Goal: Navigation & Orientation: Find specific page/section

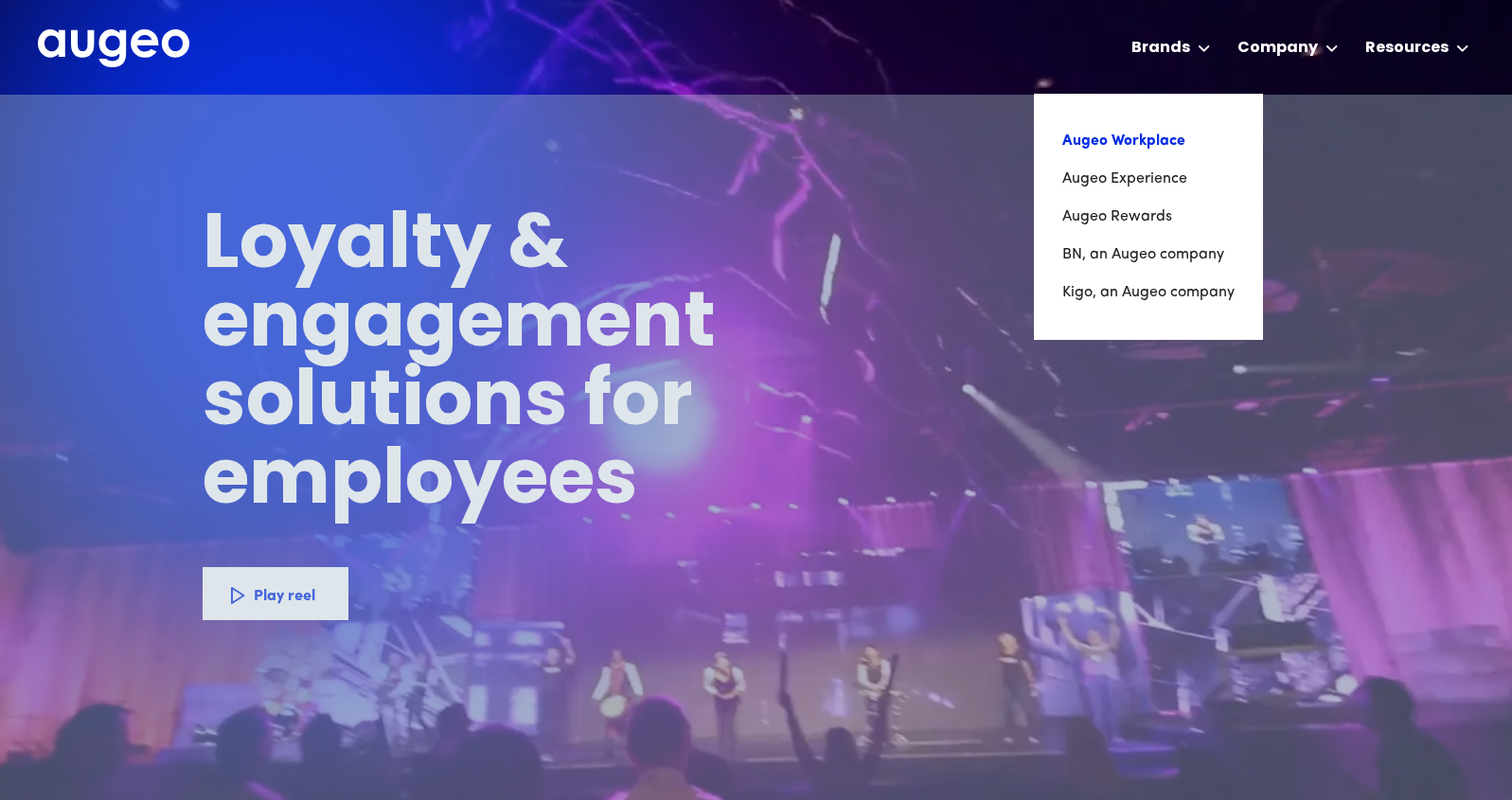
click at [1128, 141] on link "Augeo Workplace" at bounding box center [1148, 141] width 173 height 38
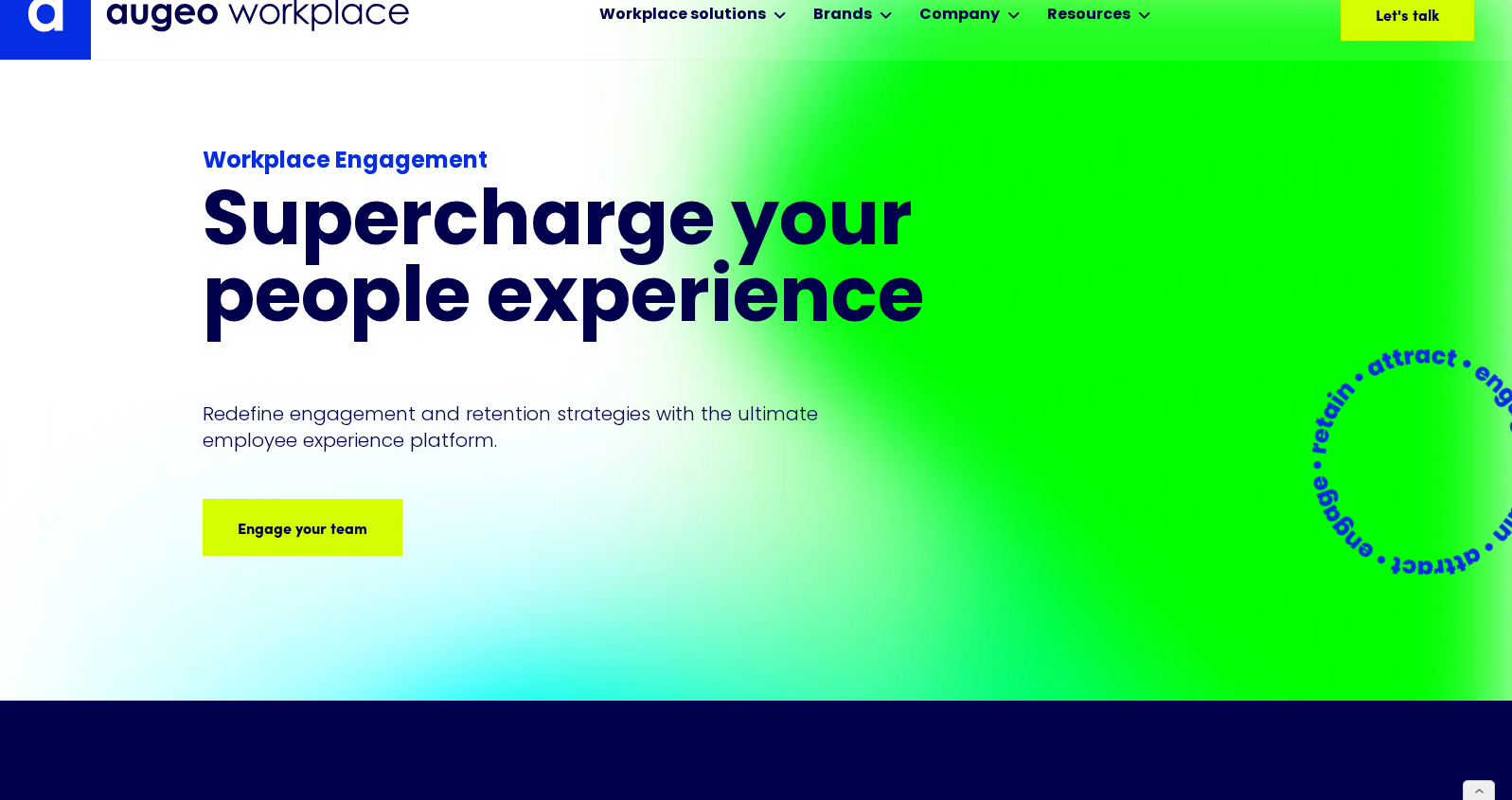
scroll to position [32, 0]
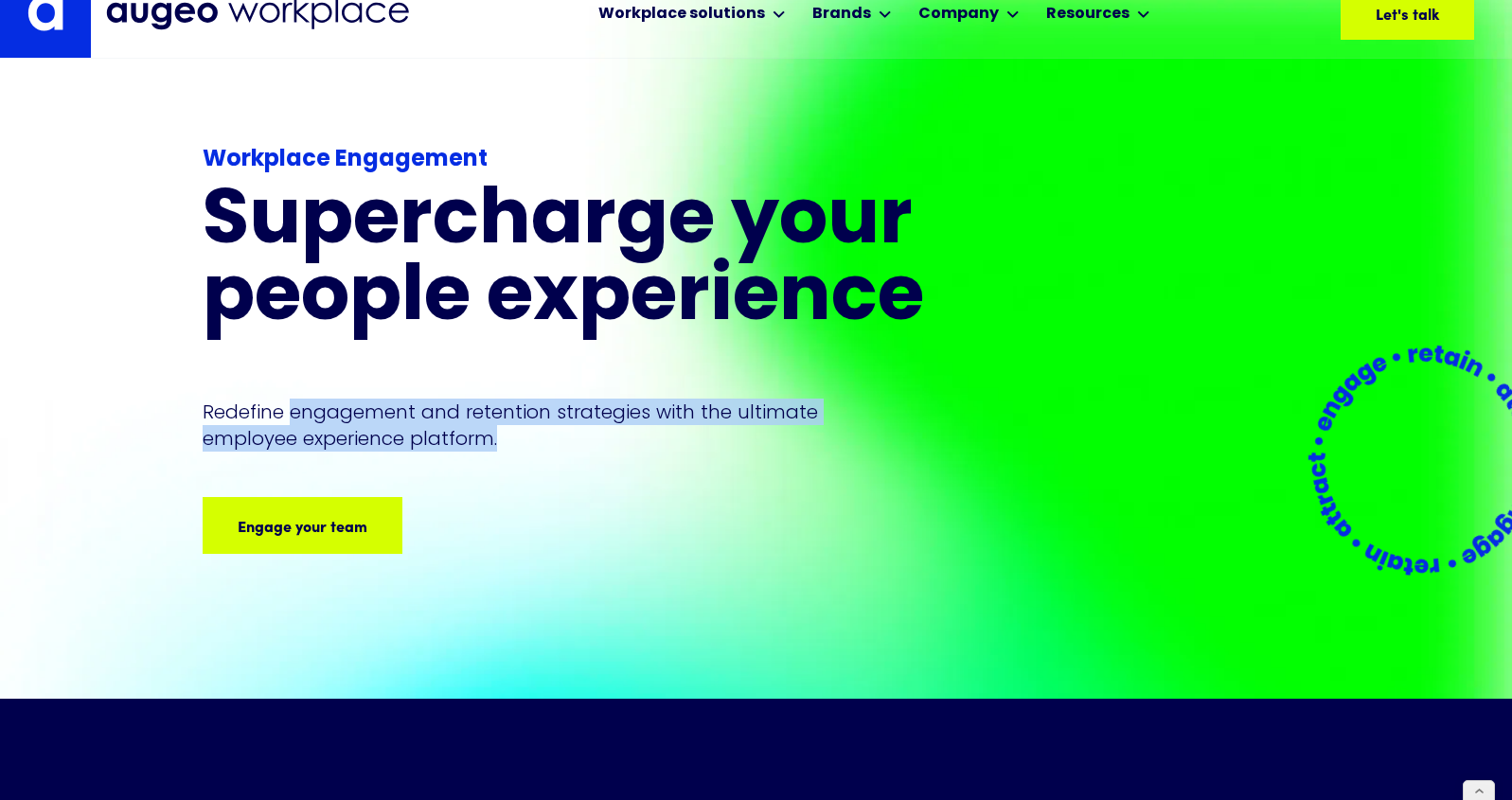
drag, startPoint x: 293, startPoint y: 414, endPoint x: 508, endPoint y: 438, distance: 216.3
click at [508, 438] on p "Redefine engagement and retention strategies with the ultimate employee experie…" at bounding box center [528, 425] width 651 height 53
click at [358, 431] on p "Redefine engagement and retention strategies with the ultimate employee experie…" at bounding box center [528, 425] width 651 height 53
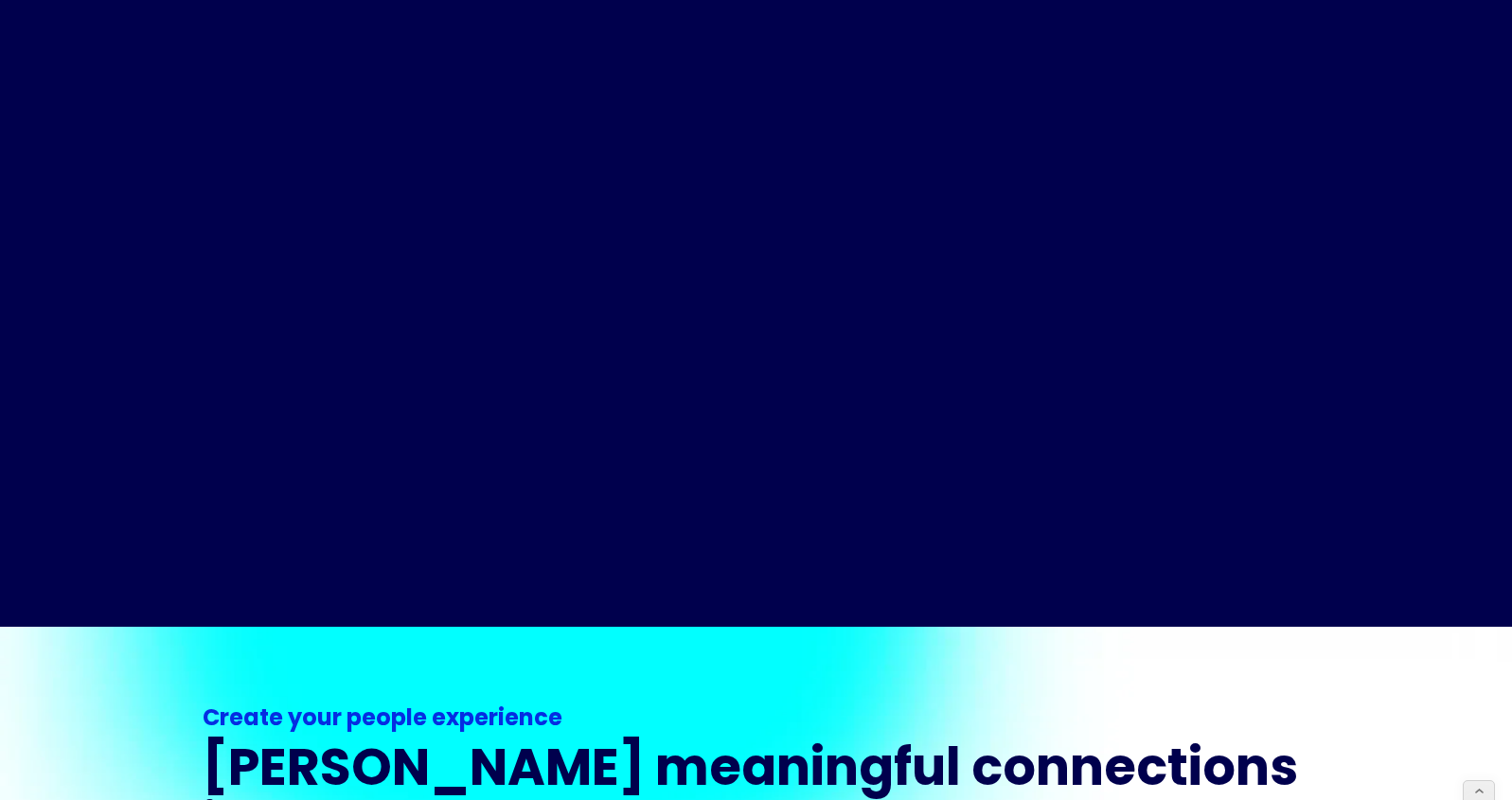
scroll to position [843, 0]
